Goal: Task Accomplishment & Management: Manage account settings

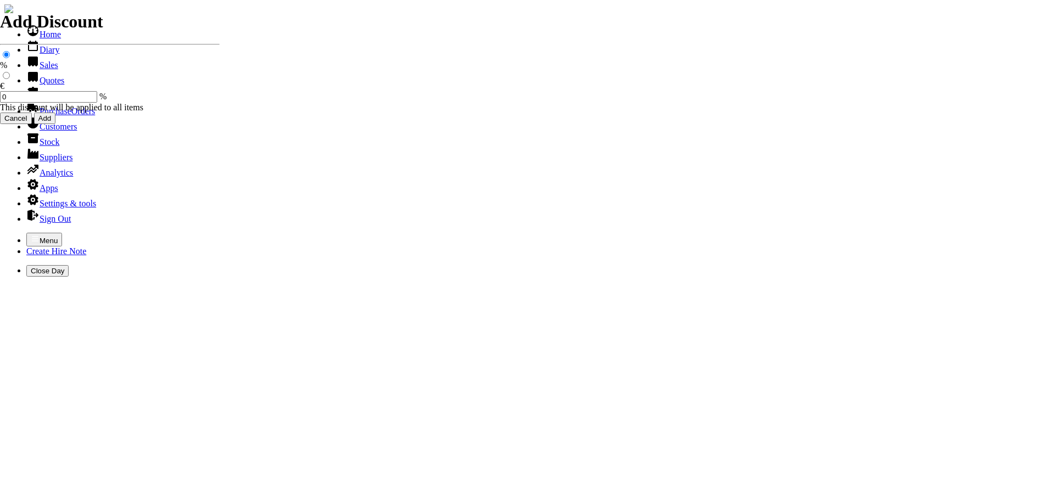
select select "HO"
click at [32, 236] on icon "button" at bounding box center [35, 238] width 7 height 5
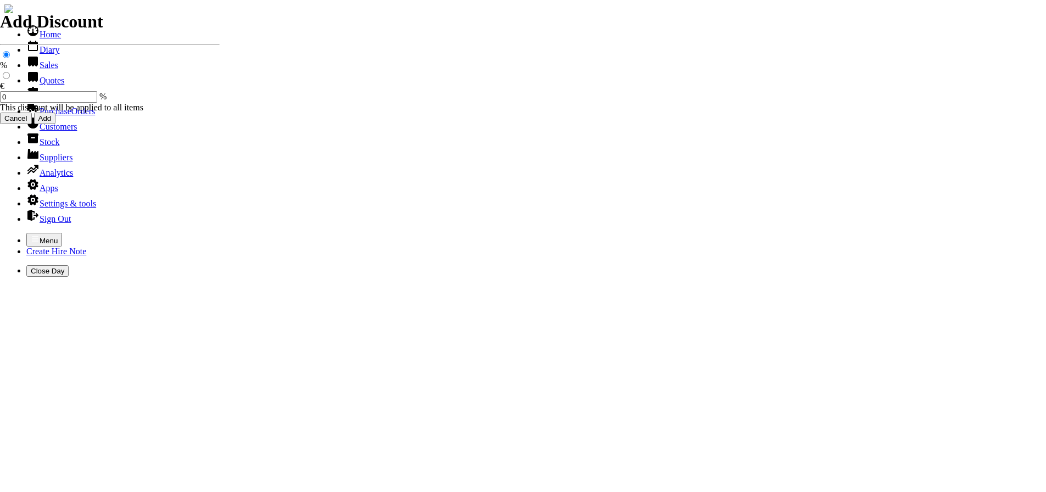
click at [47, 100] on link "Hire Notes" at bounding box center [52, 95] width 52 height 9
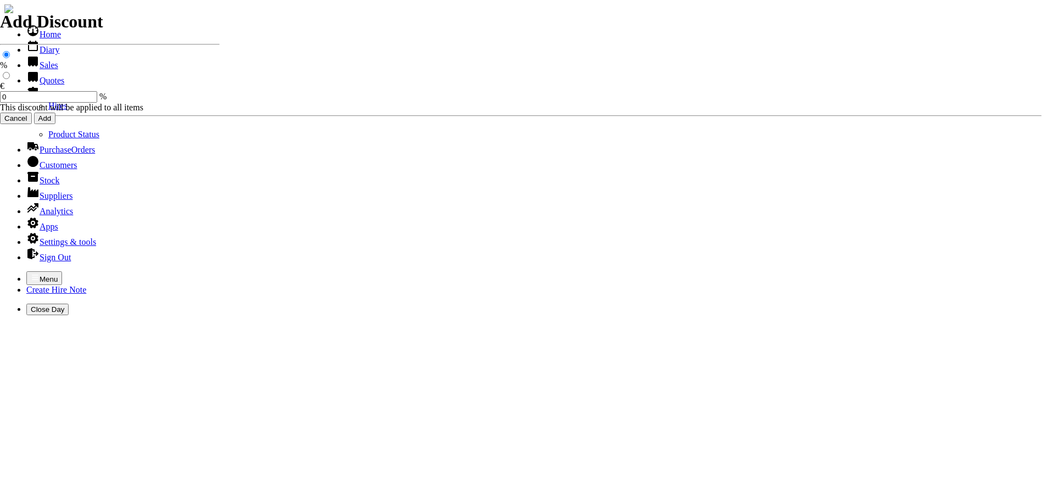
click at [48, 110] on link "Hires" at bounding box center [57, 105] width 19 height 9
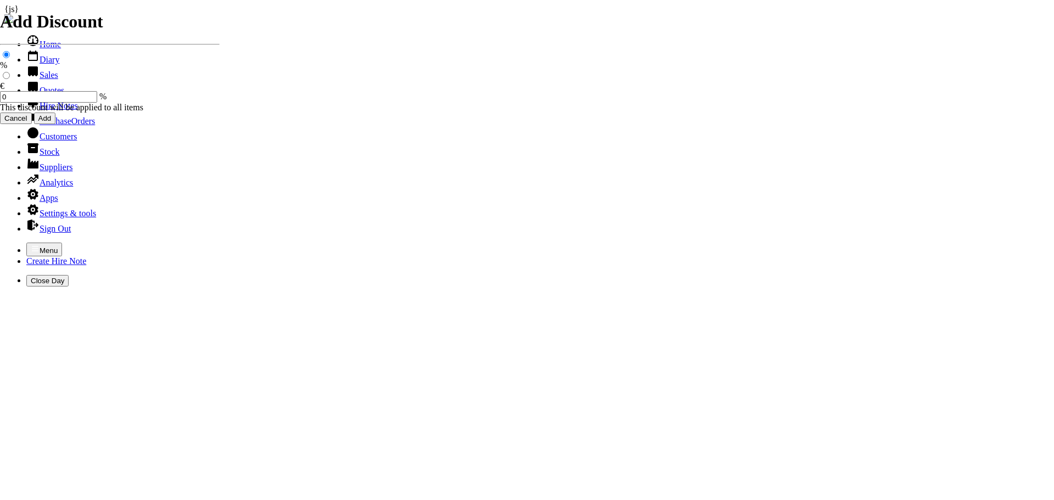
type input "[PERSON_NAME]"
type input "[DATE]"
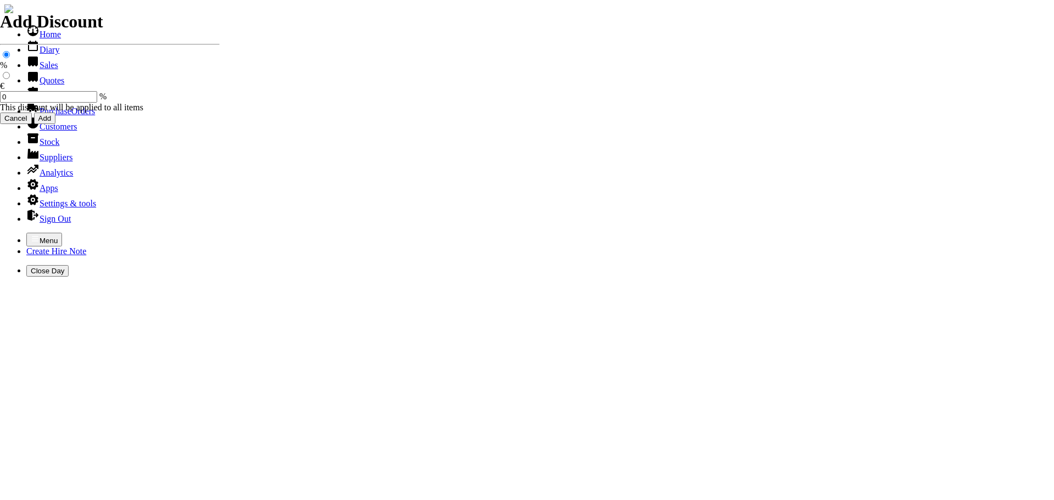
type input "16/08/2025"
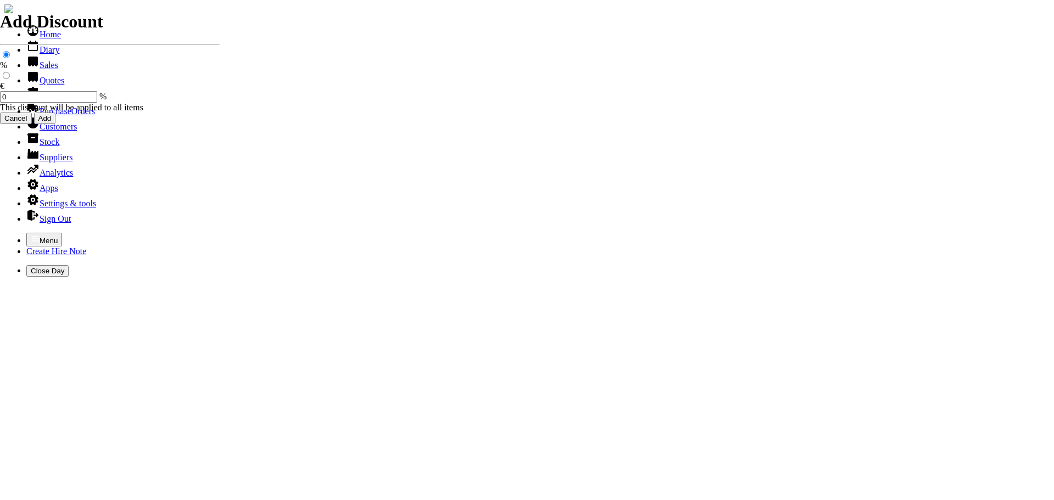
select select "HO"
select select "3"
type input "101470"
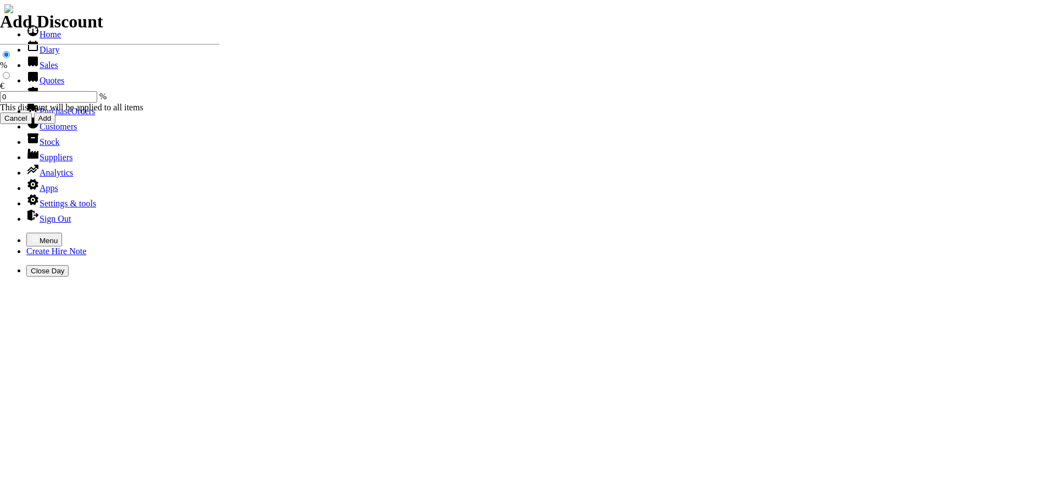
type input "Jim Meehan"
select select "HO"
click at [31, 234] on icon "button" at bounding box center [35, 238] width 9 height 9
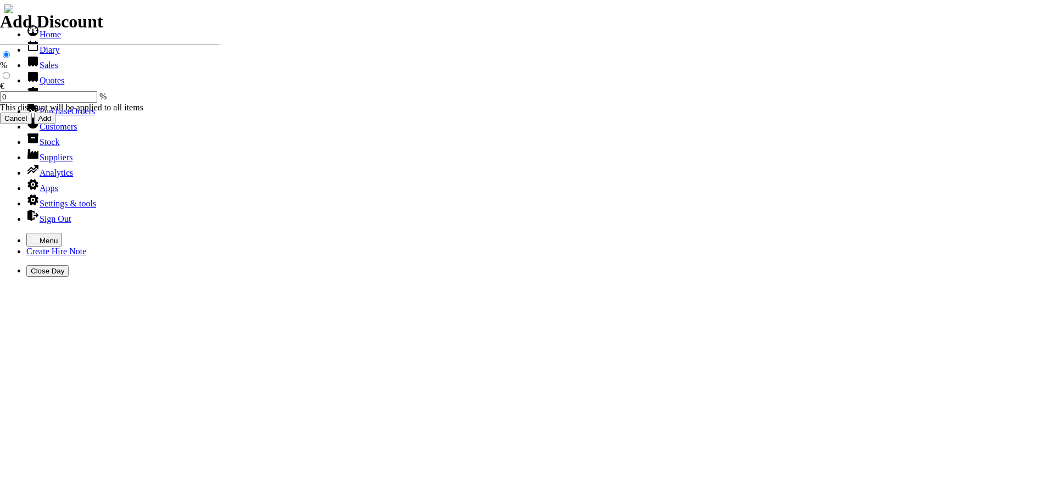
click at [42, 100] on link "Hire Notes" at bounding box center [52, 95] width 52 height 9
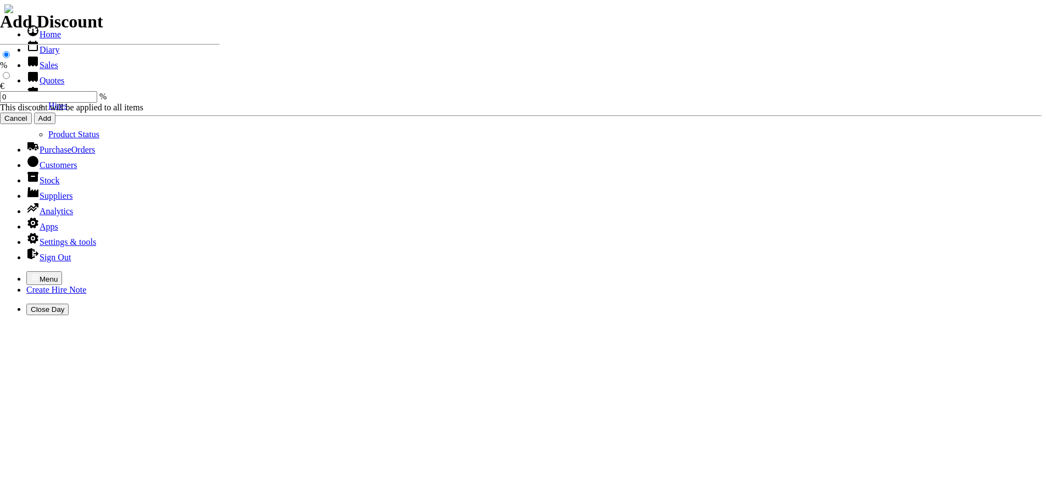
click at [48, 110] on link "Hires" at bounding box center [57, 105] width 19 height 9
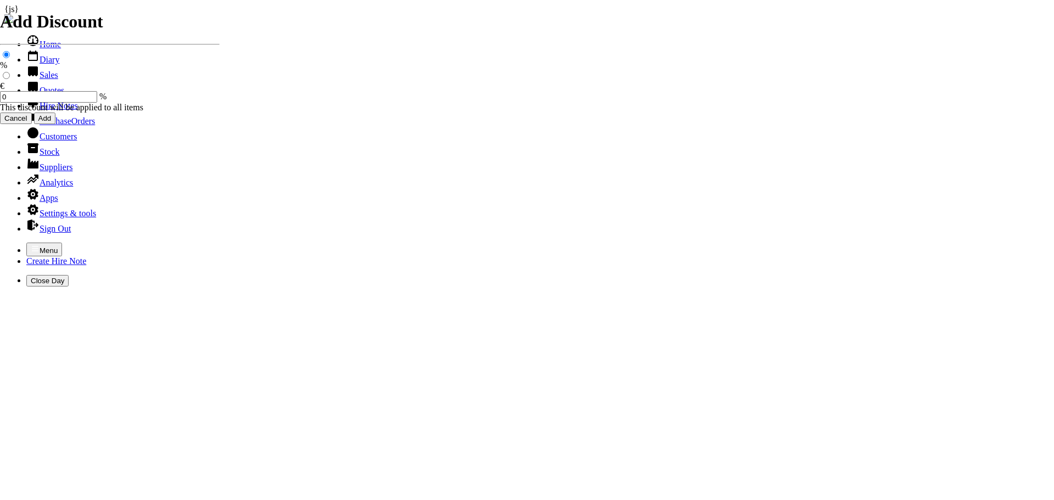
type input "22/08/2025"
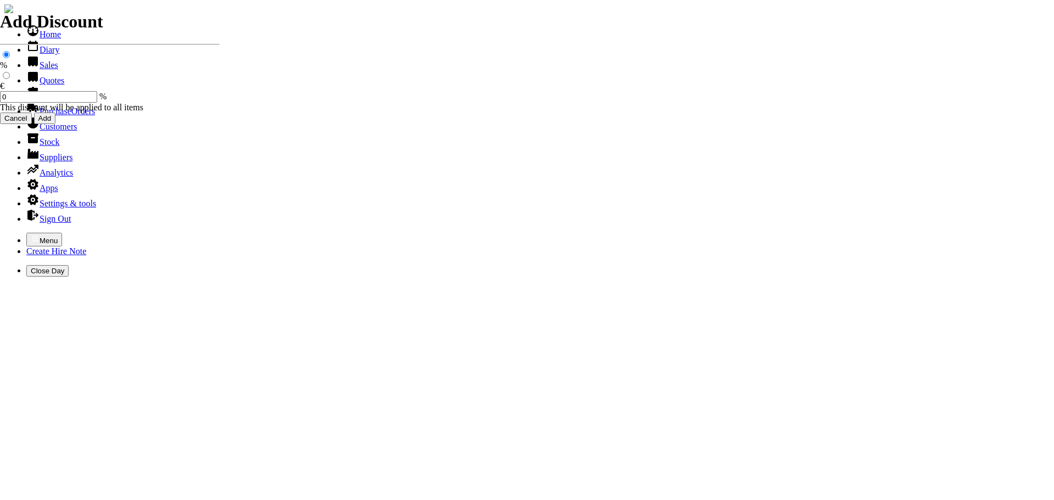
type input "[DATE]"
type input "50.00"
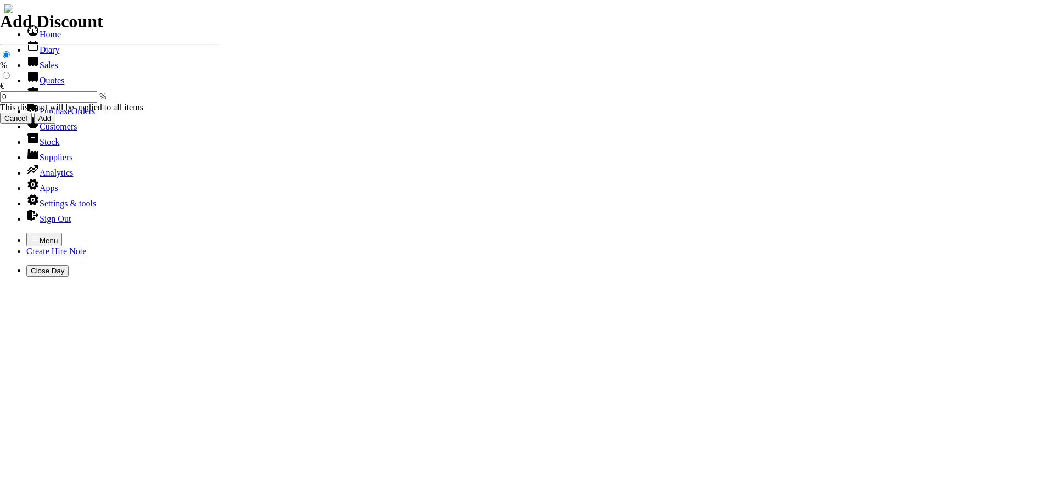
select select "HO"
select select "3"
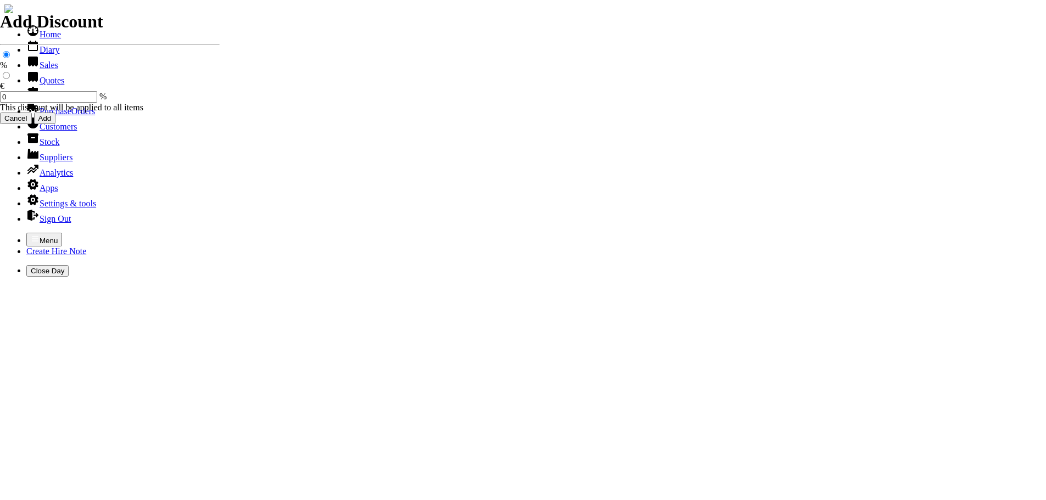
type input "101471"
type input "[PERSON_NAME][EMAIL_ADDRESS][PERSON_NAME][DOMAIN_NAME]"
type input "[PERSON_NAME]"
